Goal: Task Accomplishment & Management: Manage account settings

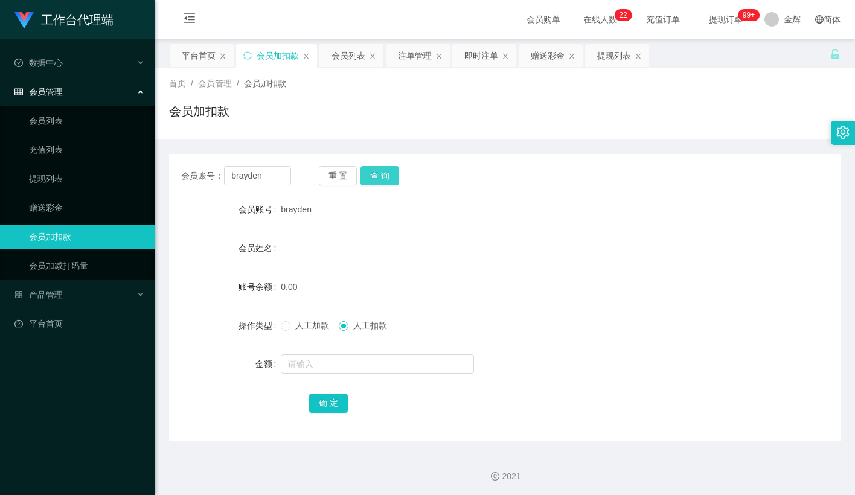
click at [382, 171] on button "查 询" at bounding box center [380, 175] width 39 height 19
click at [298, 329] on span "人工加款" at bounding box center [312, 326] width 43 height 10
click at [64, 109] on link "会员列表" at bounding box center [87, 121] width 116 height 24
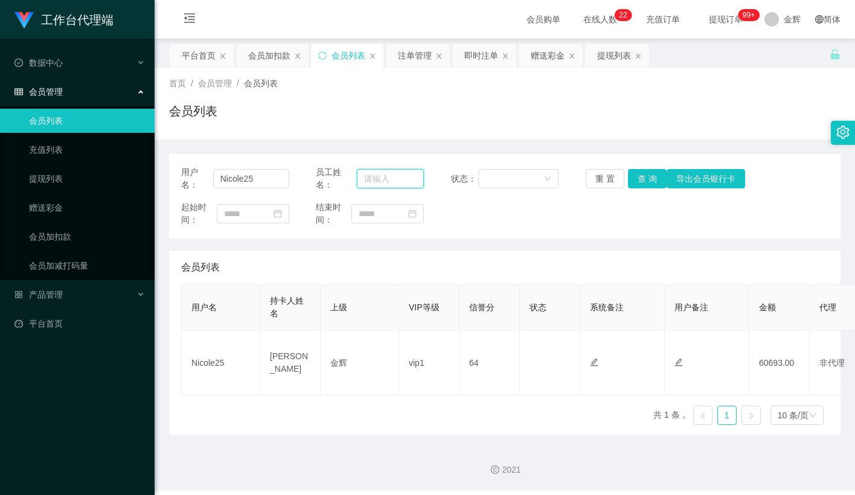
click at [388, 178] on input "text" at bounding box center [390, 178] width 67 height 19
paste input "brayden"
type input "brayden"
click at [660, 175] on button "查 询" at bounding box center [647, 178] width 39 height 19
click at [370, 178] on input "brayden" at bounding box center [390, 178] width 67 height 19
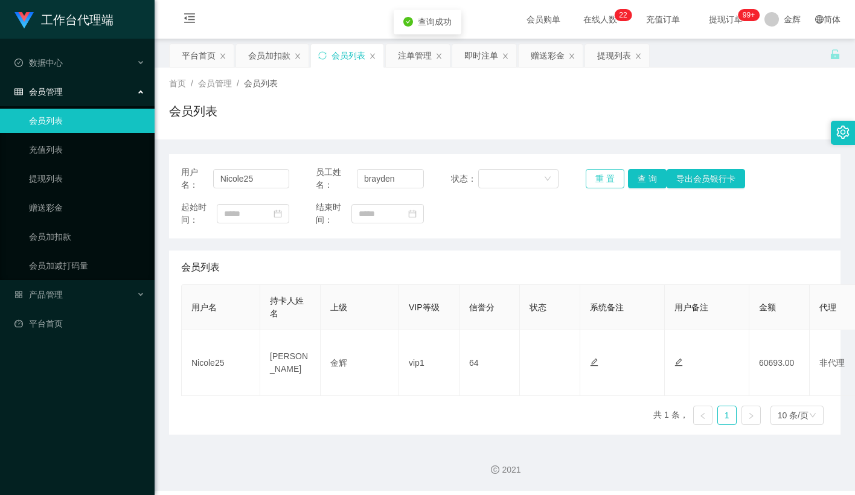
click at [605, 179] on button "重 置" at bounding box center [605, 178] width 39 height 19
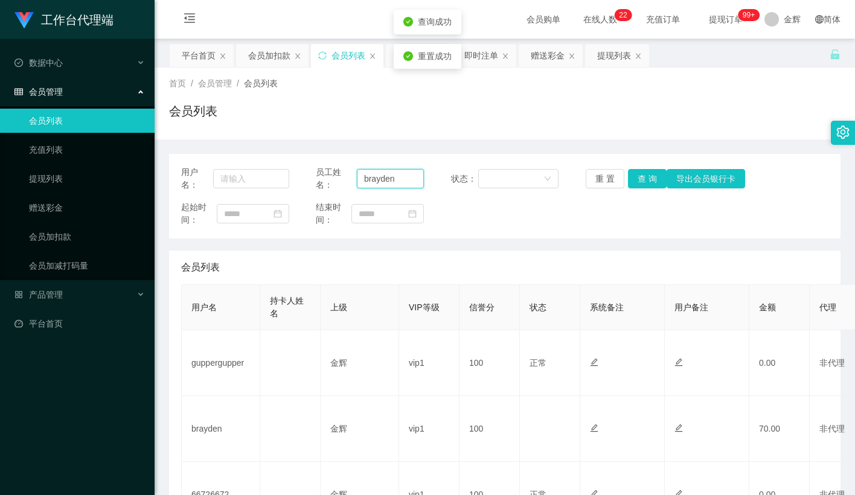
click at [394, 181] on input "brayden" at bounding box center [390, 178] width 67 height 19
click at [408, 178] on input "text" at bounding box center [390, 178] width 67 height 19
paste input "brayden"
type input "brayden"
drag, startPoint x: 639, startPoint y: 175, endPoint x: 669, endPoint y: 210, distance: 47.1
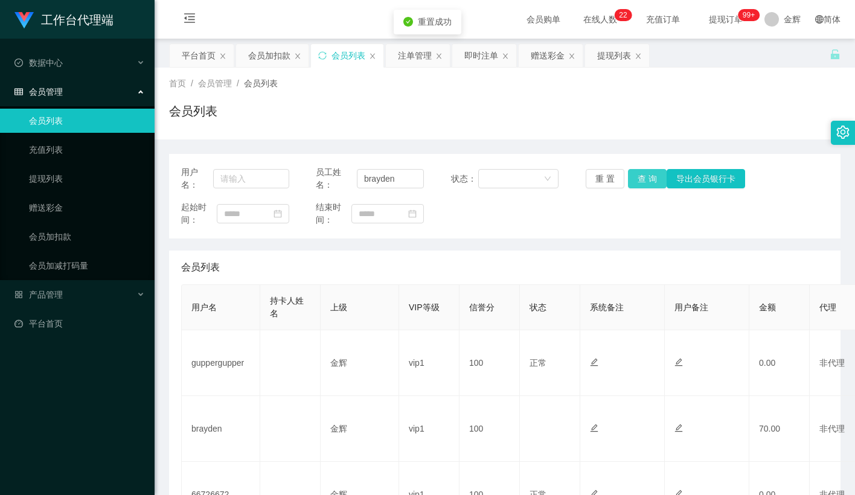
click at [640, 175] on button "查 询" at bounding box center [647, 178] width 39 height 19
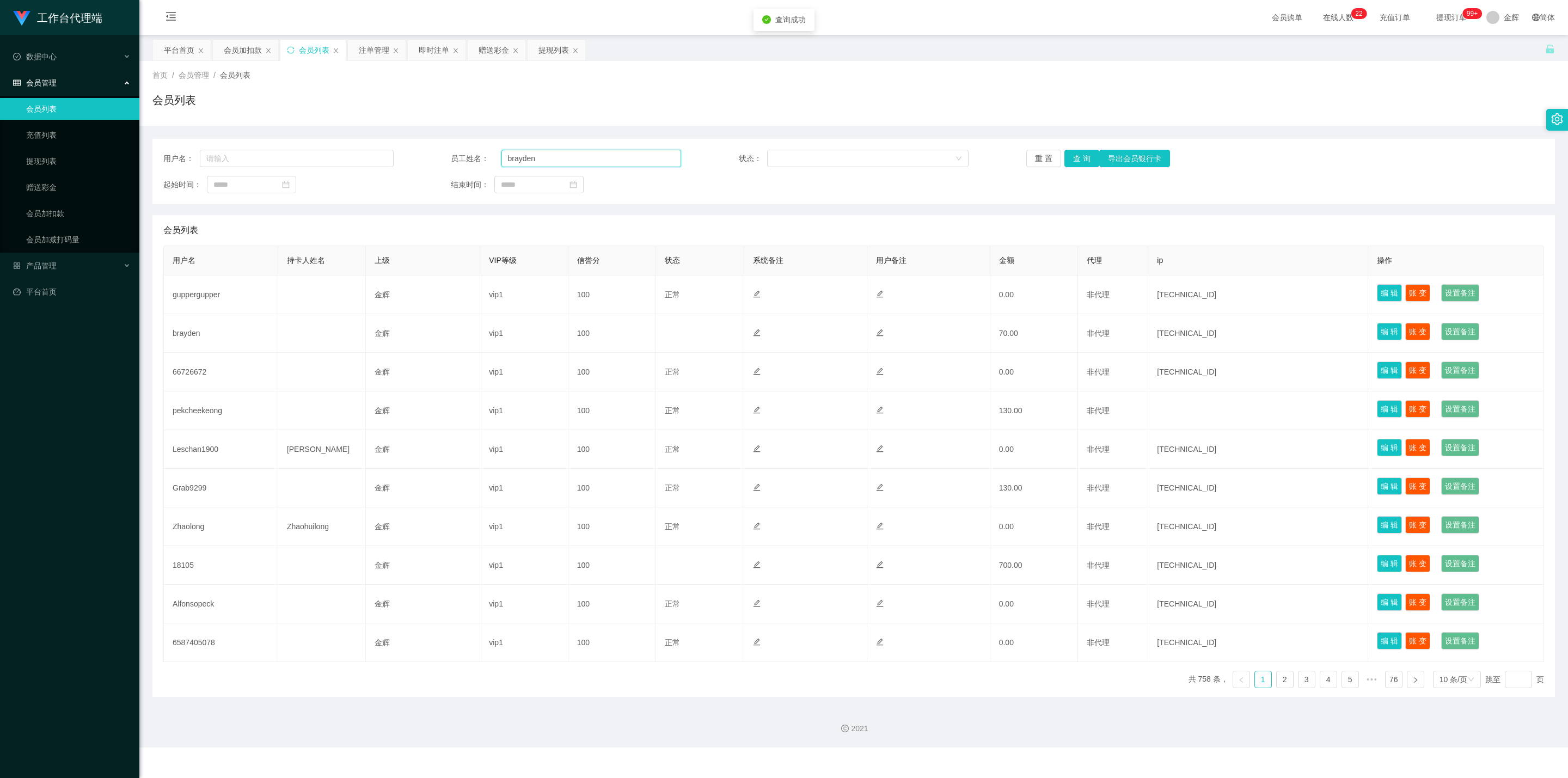
click at [547, 153] on input "brayden" at bounding box center [590, 158] width 179 height 17
click at [319, 156] on input "text" at bounding box center [296, 158] width 194 height 17
paste input "brayden"
type input "brayden"
drag, startPoint x: 1080, startPoint y: 152, endPoint x: 1087, endPoint y: 162, distance: 12.2
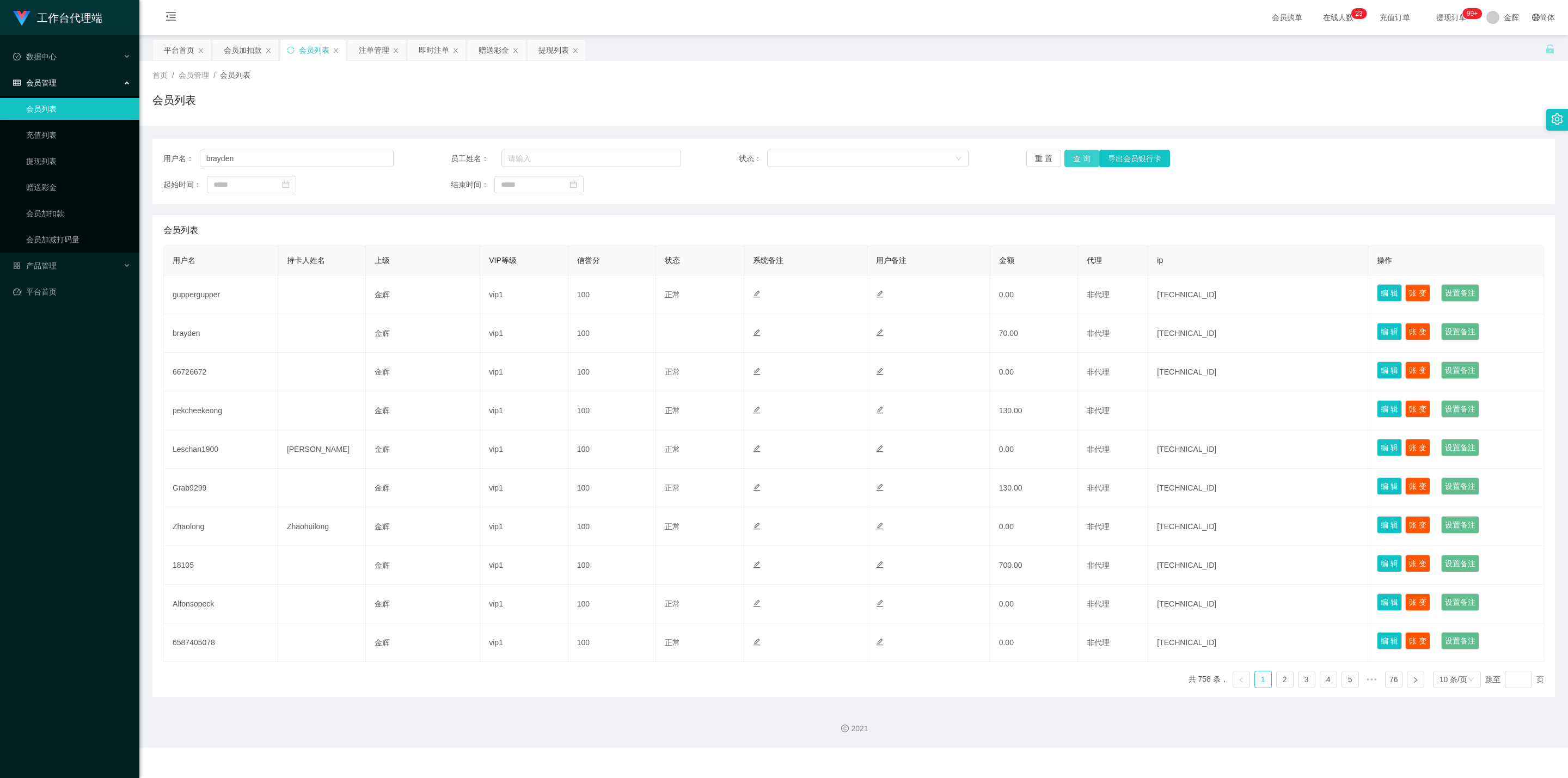
click at [770, 152] on button "查 询" at bounding box center [1081, 158] width 35 height 17
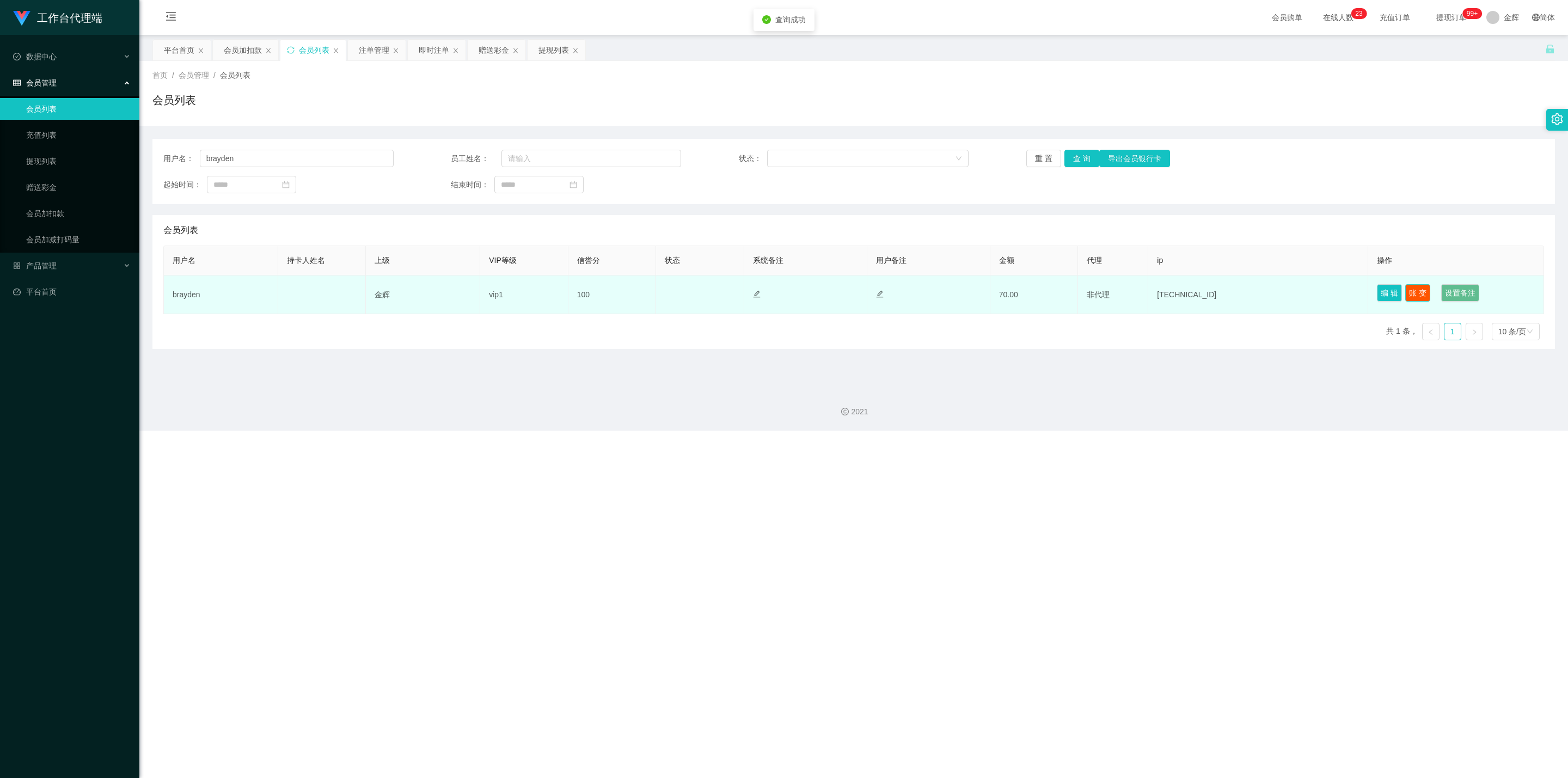
click at [770, 294] on button "账 变" at bounding box center [1418, 292] width 25 height 17
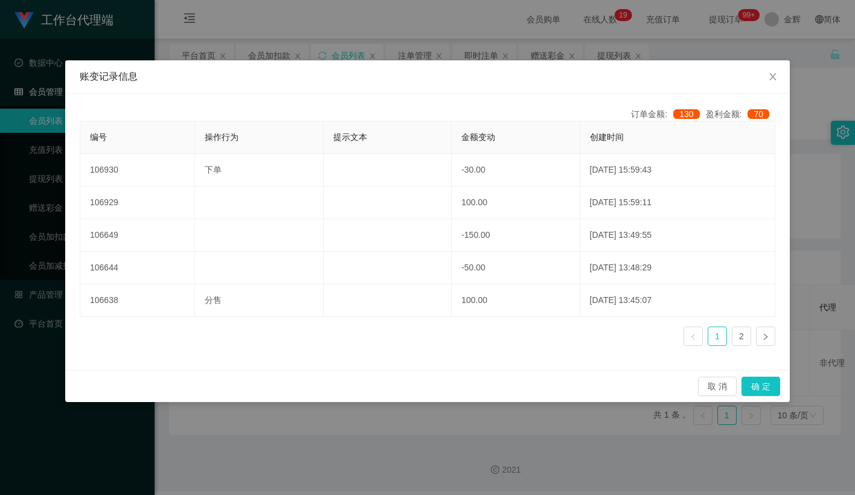
drag, startPoint x: 780, startPoint y: 54, endPoint x: 778, endPoint y: 29, distance: 25.5
click at [780, 54] on div "账变记录信息 订单金额: 130 盈利金额: 70 编号 操作行为 提示文本 金额变动 创建时间 106930 下单 -30.00 [DATE] 15:59:…" at bounding box center [427, 247] width 855 height 495
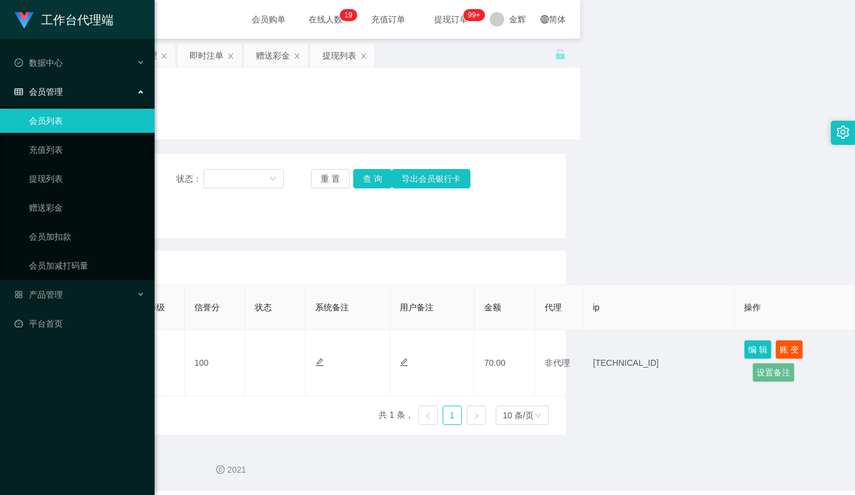
click at [485, 102] on div "会员列表" at bounding box center [230, 116] width 672 height 28
drag, startPoint x: 514, startPoint y: 136, endPoint x: 546, endPoint y: 93, distance: 53.9
click at [514, 136] on div "首页 / 会员管理 / 会员列表 / 会员列表" at bounding box center [230, 104] width 701 height 72
click at [62, 233] on link "会员加扣款" at bounding box center [87, 237] width 116 height 24
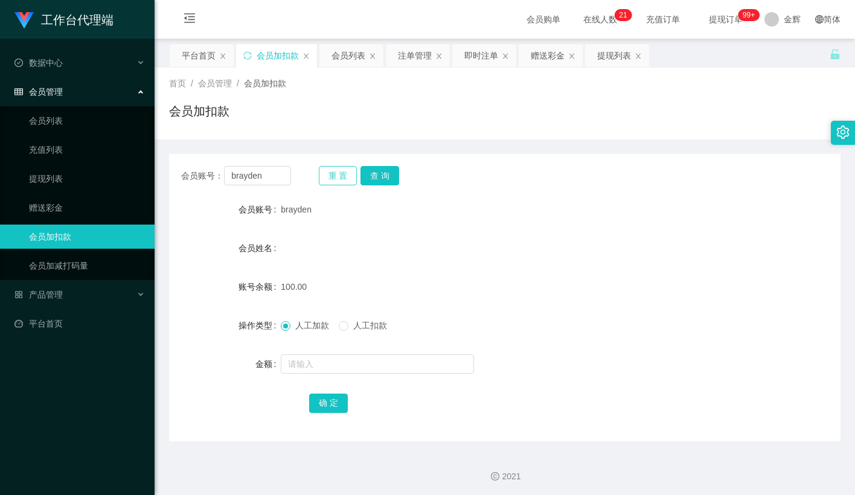
click at [352, 179] on button "重 置" at bounding box center [338, 175] width 39 height 19
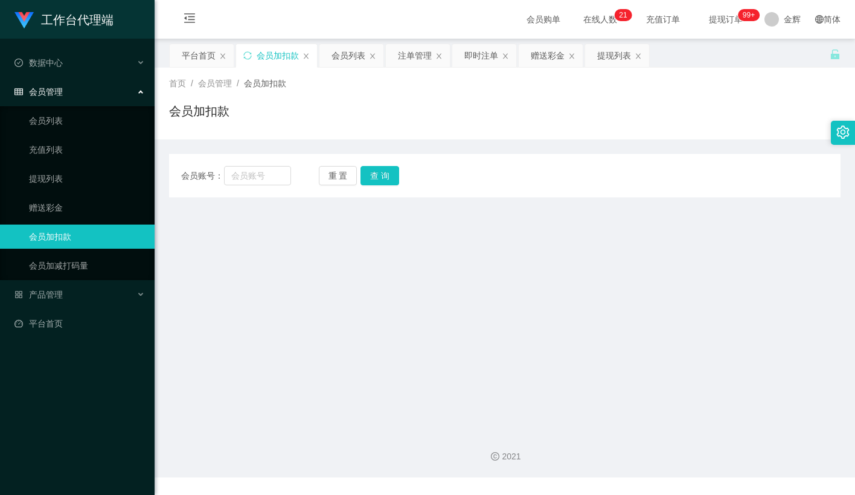
click at [503, 149] on div "会员账号： 重 置 查 询 会员账号 brayden 会员姓名 账号余额 100.00 操作类型 人工加款 人工扣款 金额 确 定" at bounding box center [505, 169] width 672 height 58
click at [59, 117] on link "会员列表" at bounding box center [87, 121] width 116 height 24
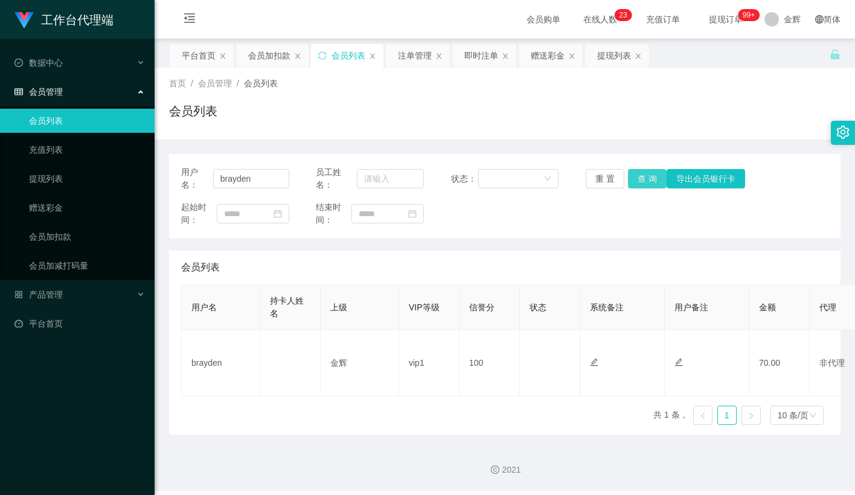
click at [646, 179] on button "查 询" at bounding box center [647, 178] width 39 height 19
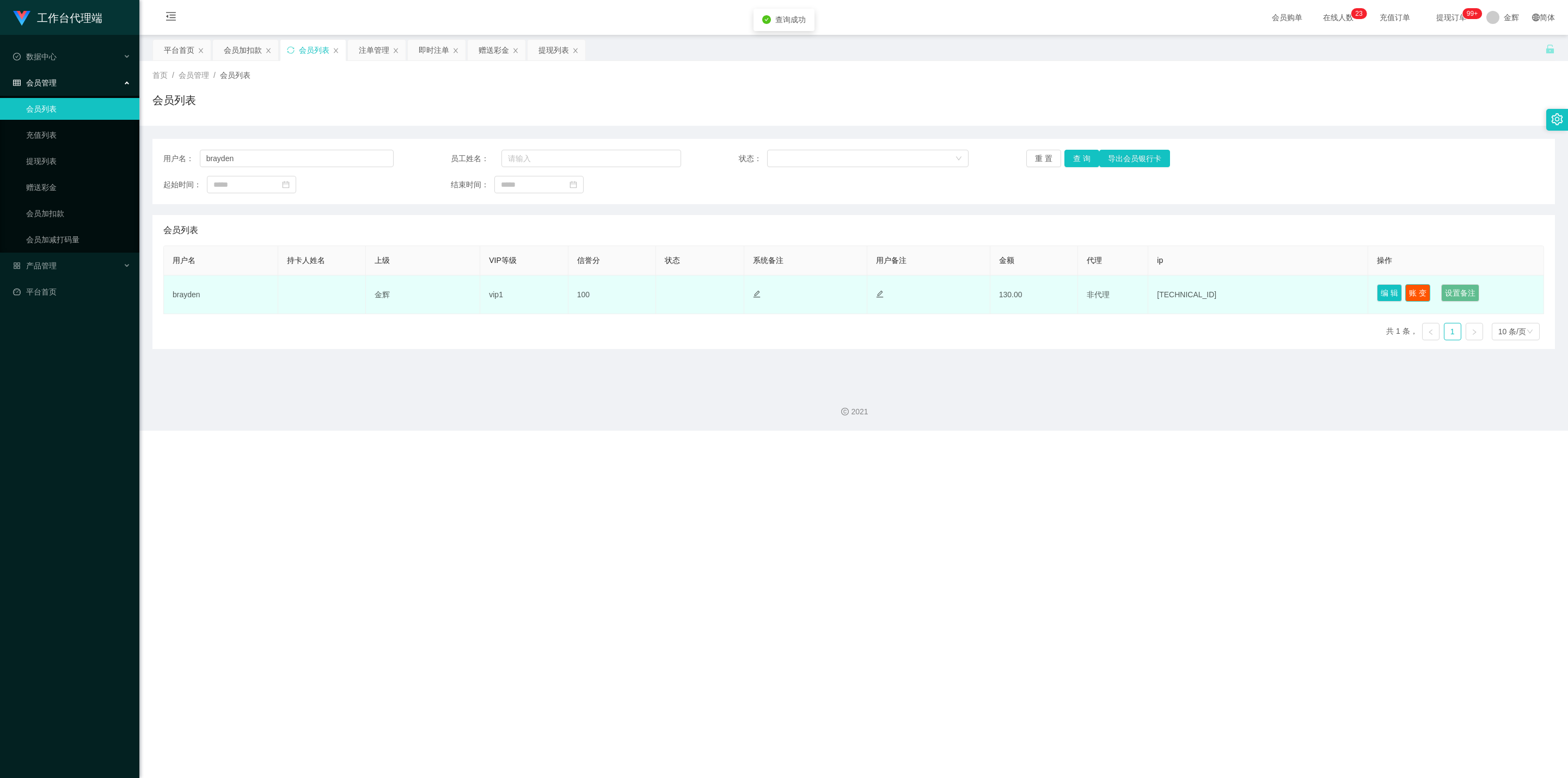
click at [770, 297] on button "账 变" at bounding box center [1418, 292] width 25 height 17
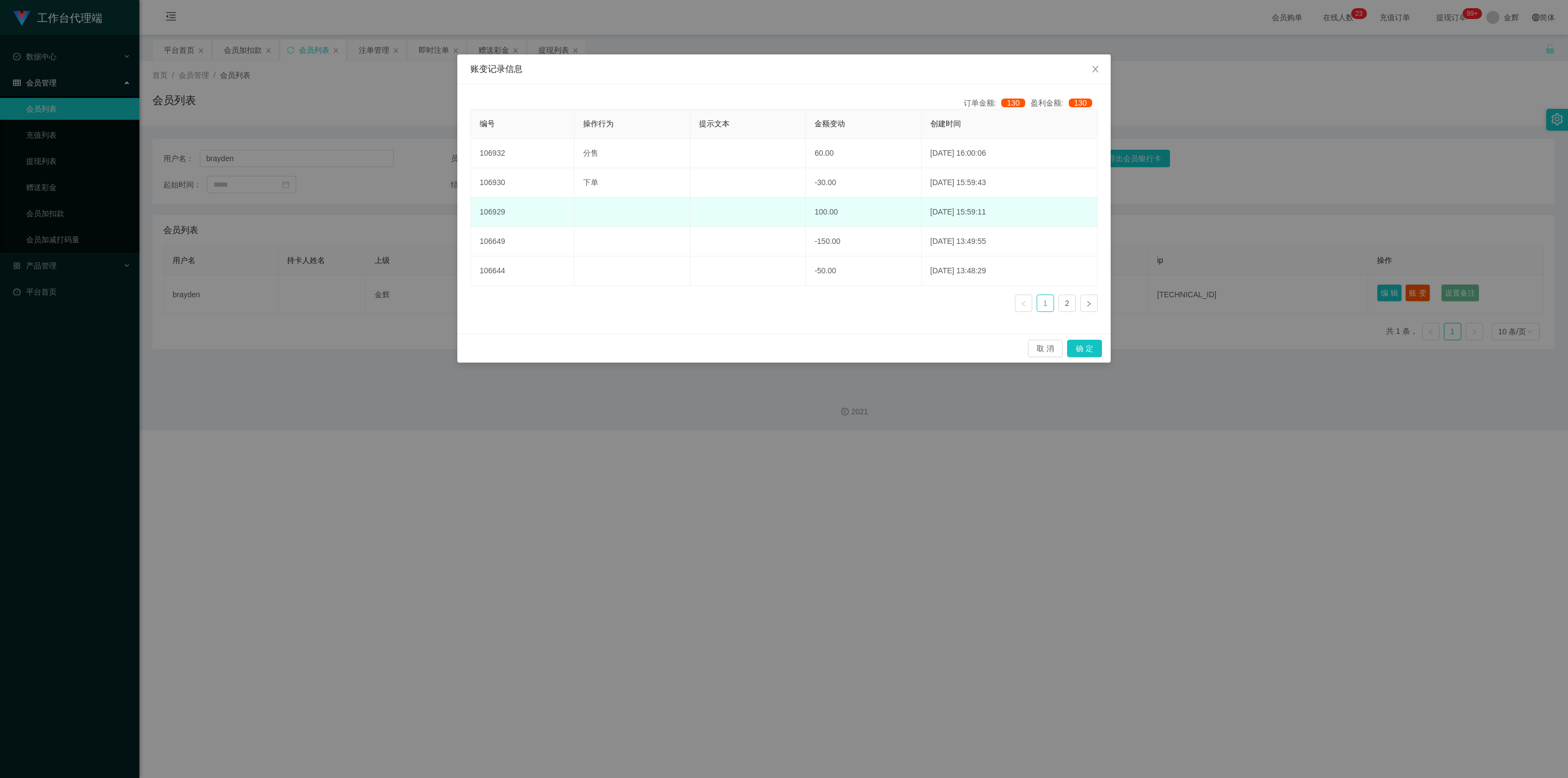
click at [770, 219] on td "100.00" at bounding box center [863, 212] width 115 height 30
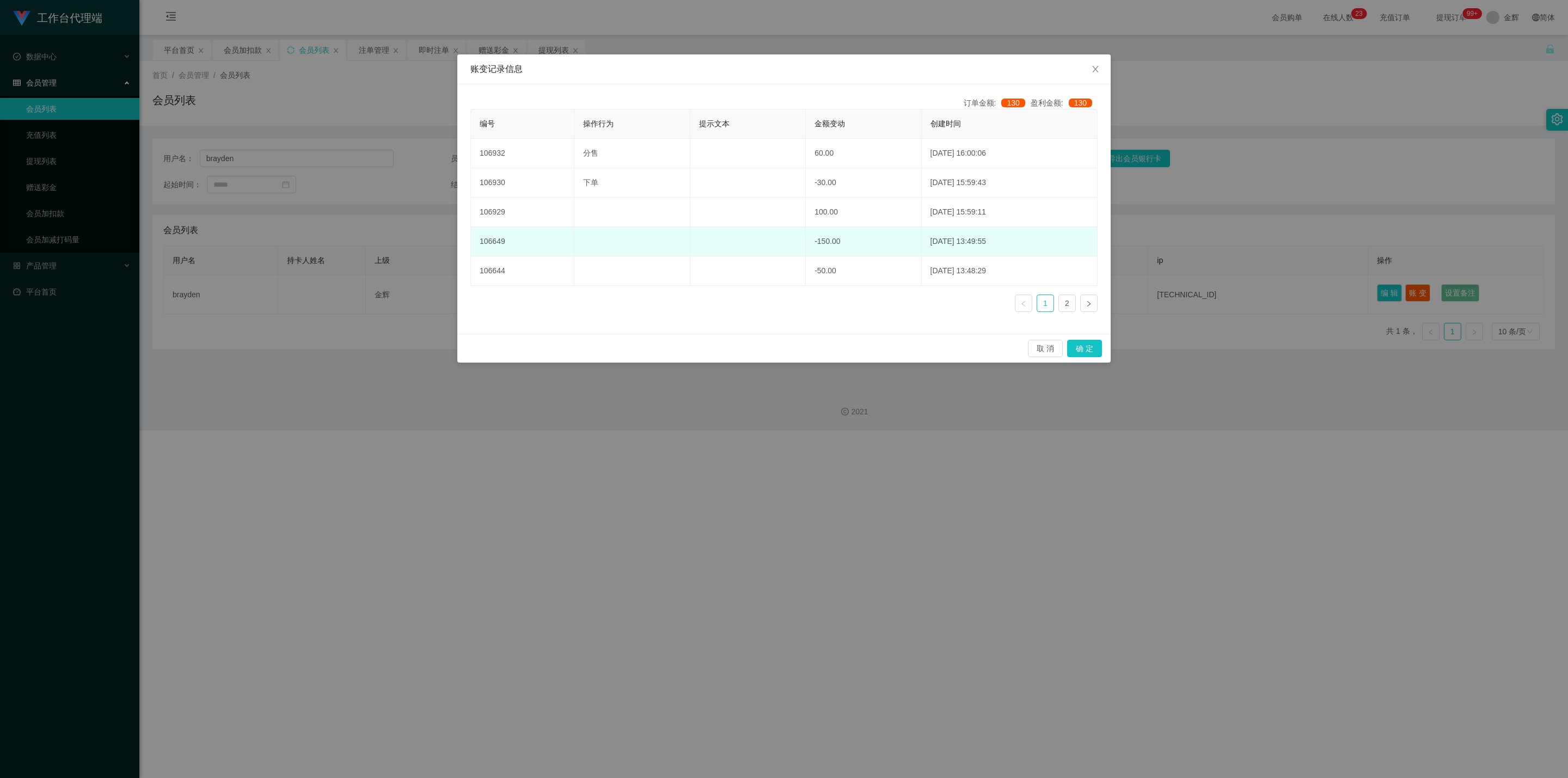
click at [770, 242] on td "-150.00" at bounding box center [863, 242] width 115 height 30
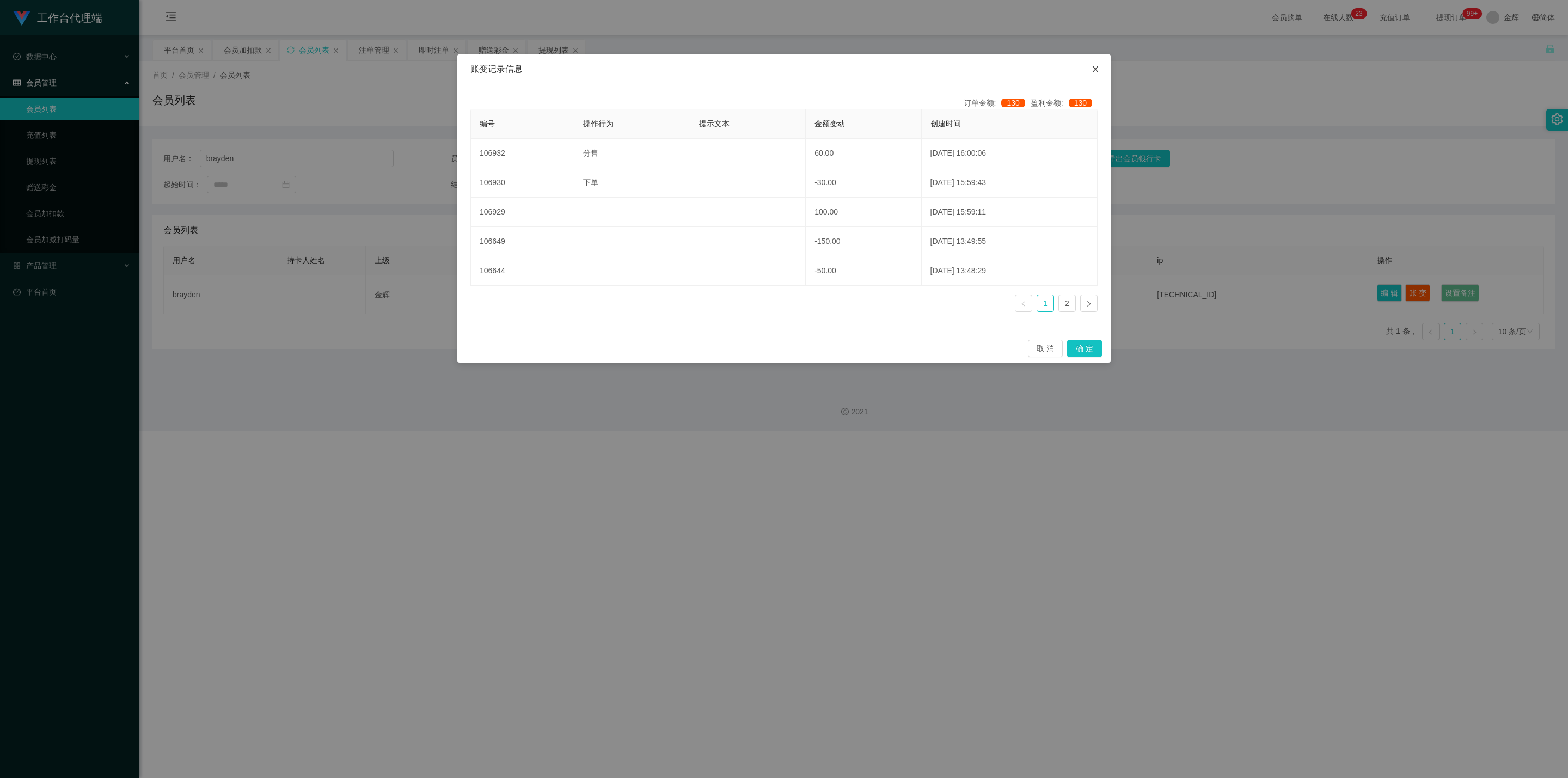
click at [770, 68] on icon "图标: close" at bounding box center [1095, 69] width 6 height 6
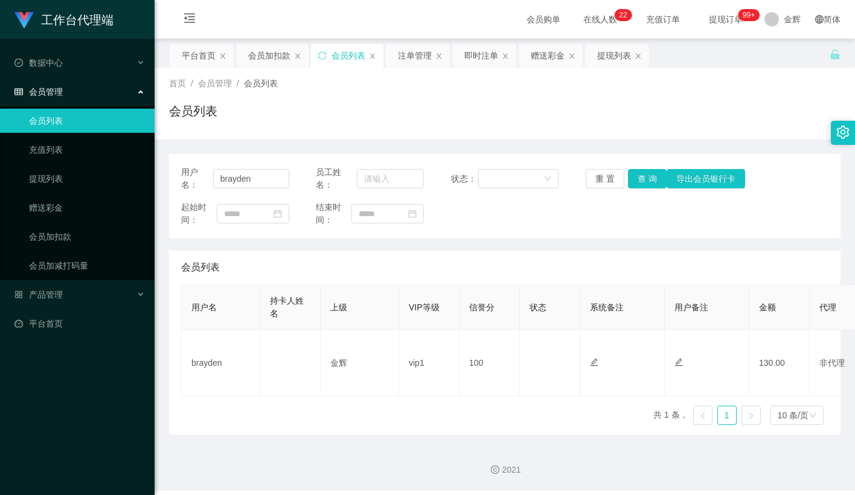
click at [657, 94] on div "首页 / 会员管理 / 会员列表 / 会员列表" at bounding box center [505, 103] width 672 height 53
click at [85, 240] on link "会员加扣款" at bounding box center [87, 237] width 116 height 24
